Goal: Transaction & Acquisition: Purchase product/service

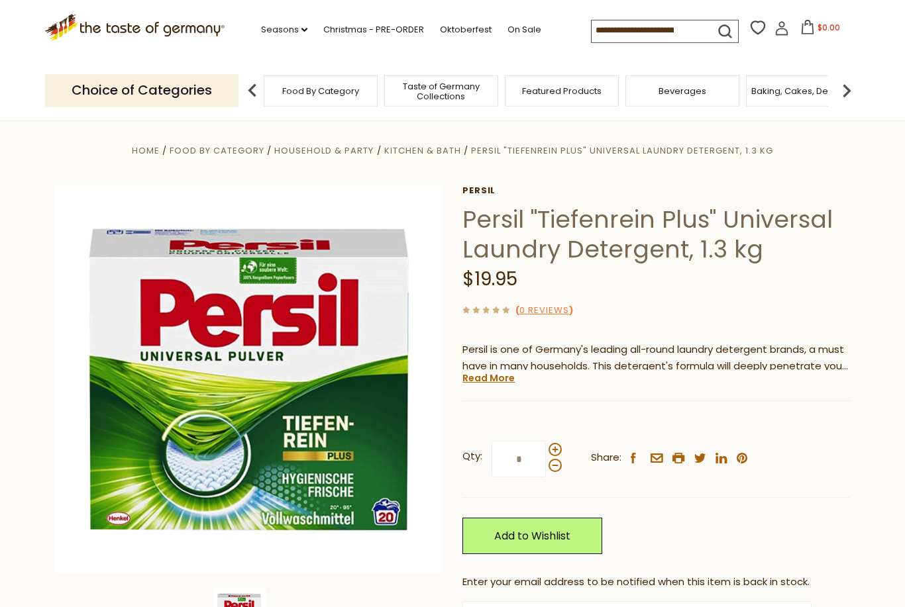
scroll to position [1, 0]
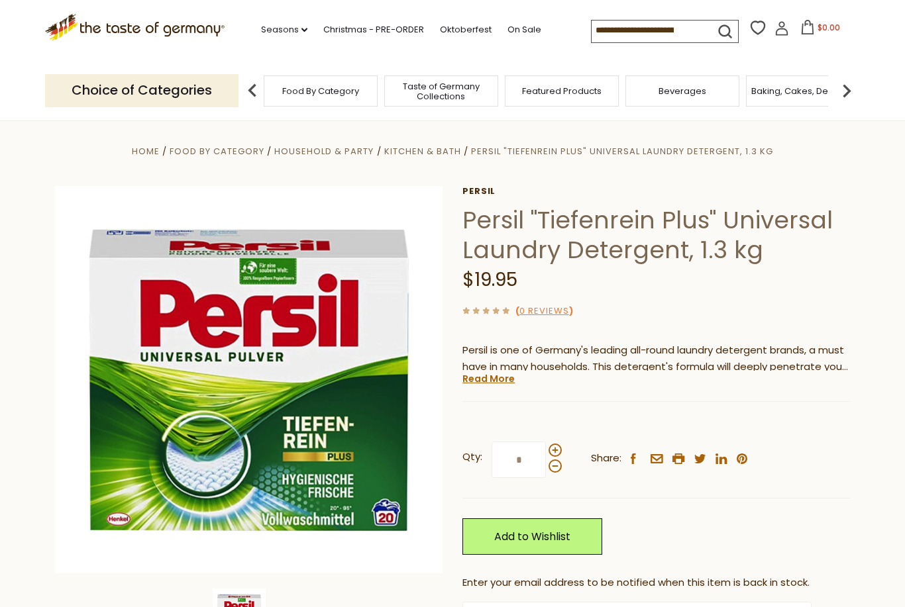
click at [252, 88] on img at bounding box center [252, 90] width 26 height 26
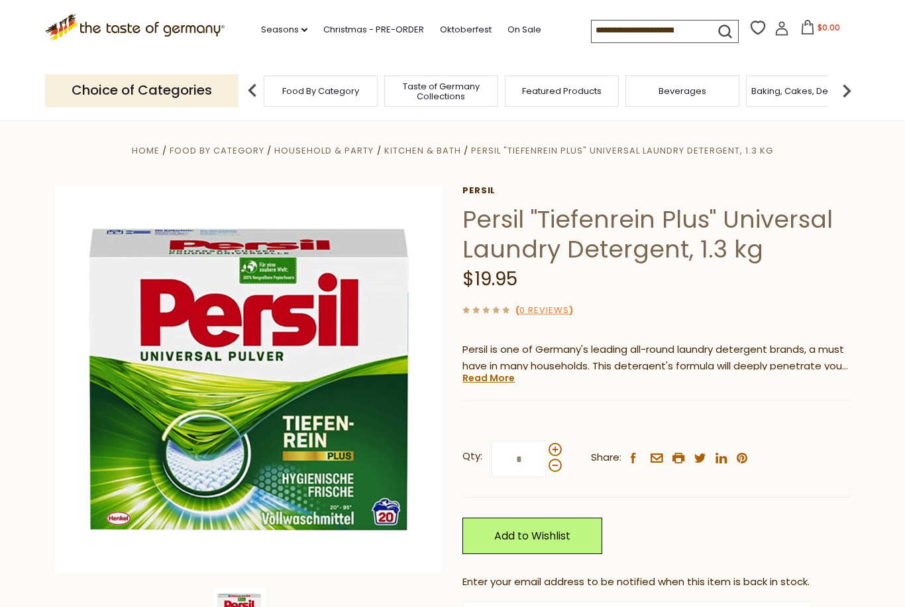
click at [606, 30] on input at bounding box center [647, 30] width 112 height 19
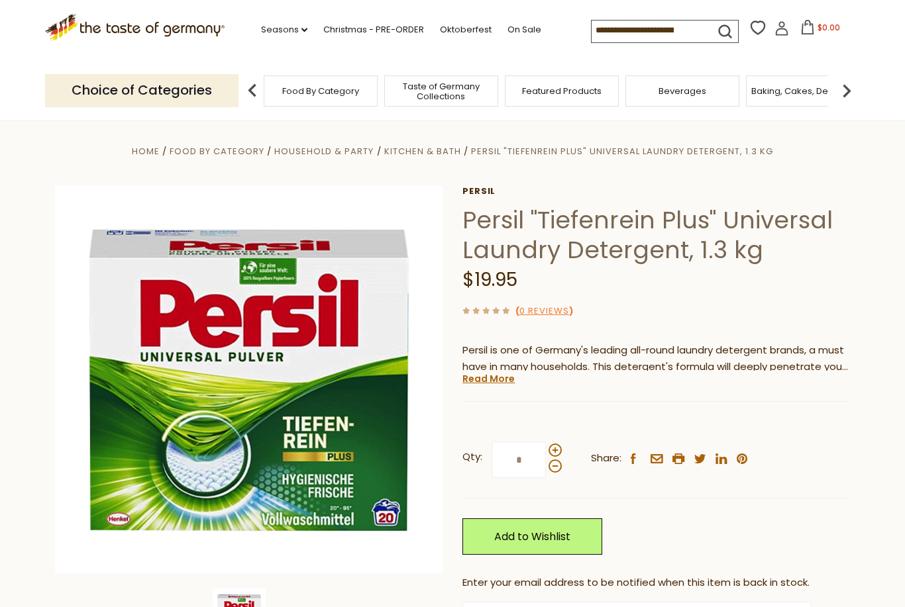
click at [606, 30] on input at bounding box center [647, 30] width 112 height 19
type input "******"
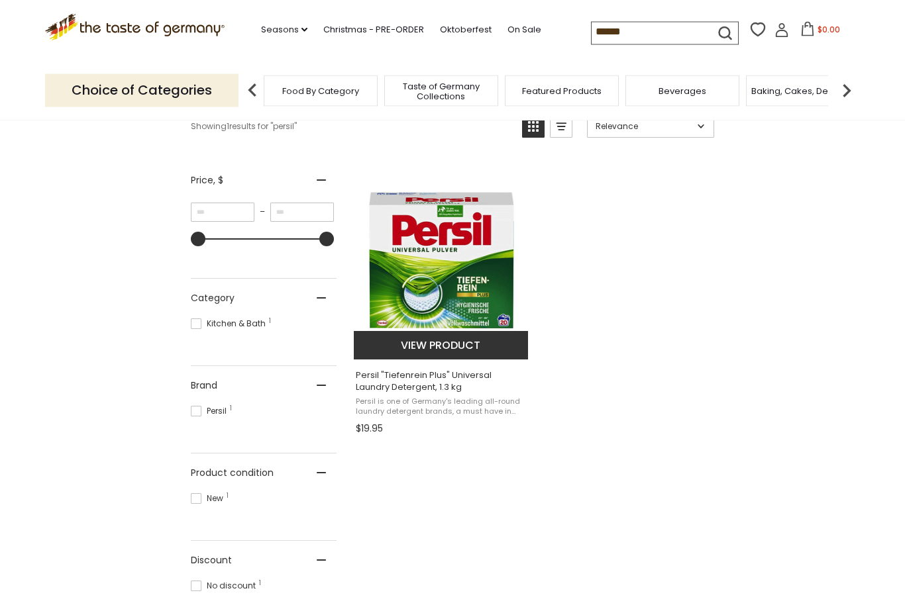
scroll to position [213, 0]
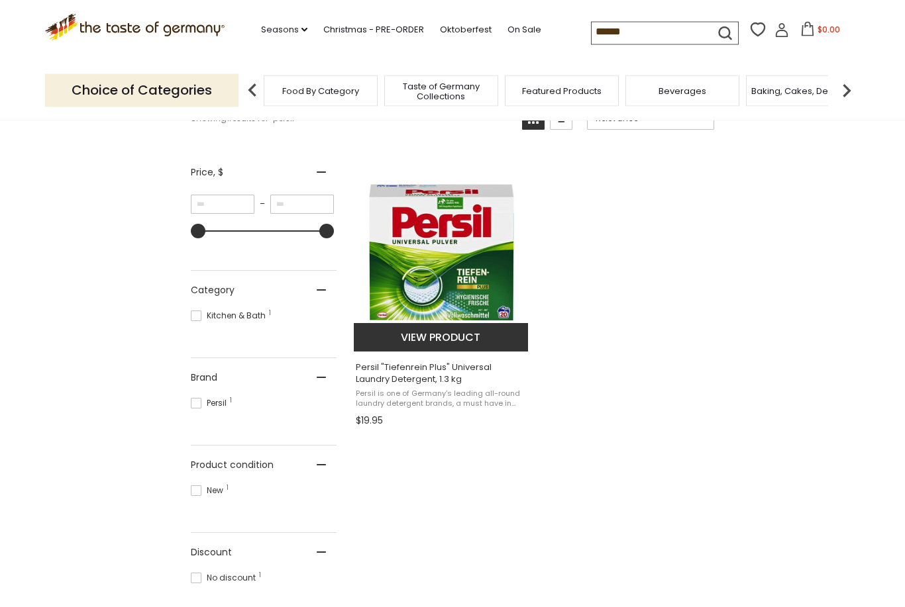
click at [436, 281] on img "Persil" at bounding box center [441, 253] width 175 height 175
